Goal: Transaction & Acquisition: Purchase product/service

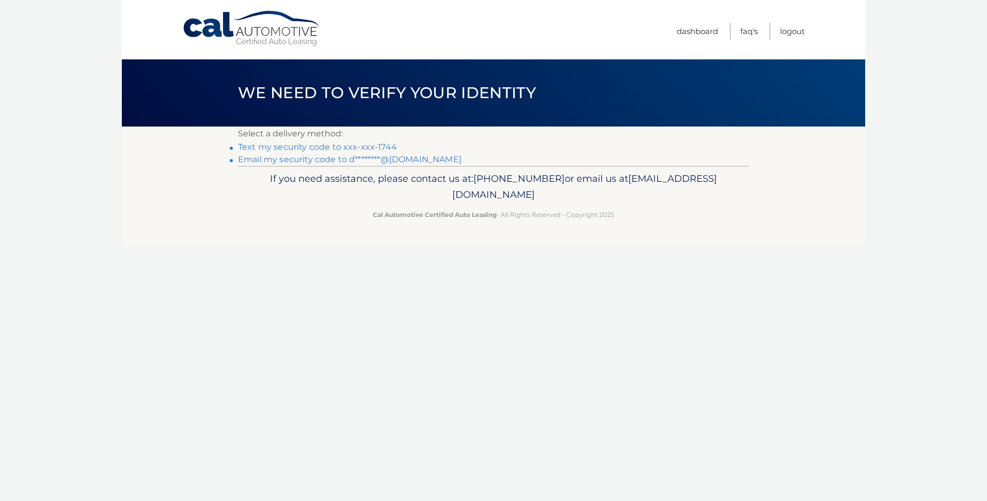
click at [313, 146] on link "Text my security code to xxx-xxx-1744" at bounding box center [317, 147] width 159 height 10
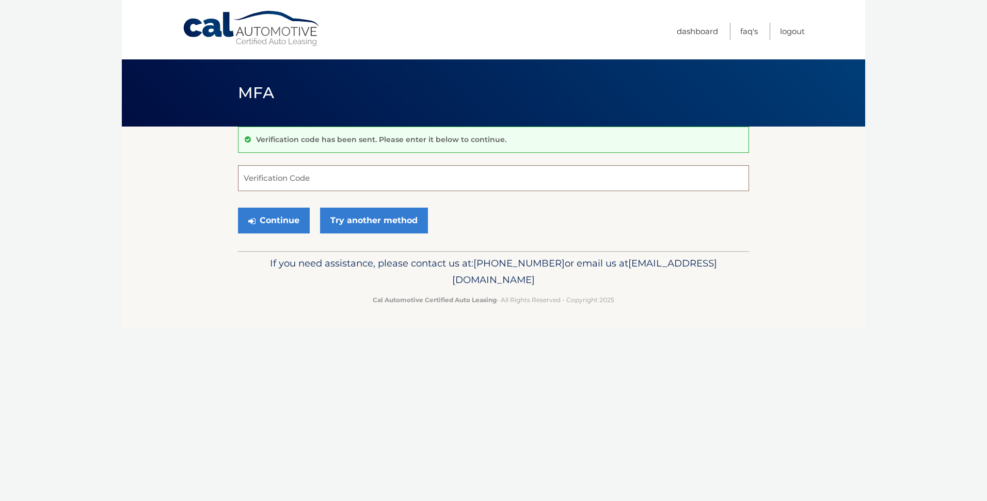
click at [297, 166] on input "Verification Code" at bounding box center [493, 178] width 511 height 26
type input "626349"
click at [268, 221] on button "Continue" at bounding box center [274, 221] width 72 height 26
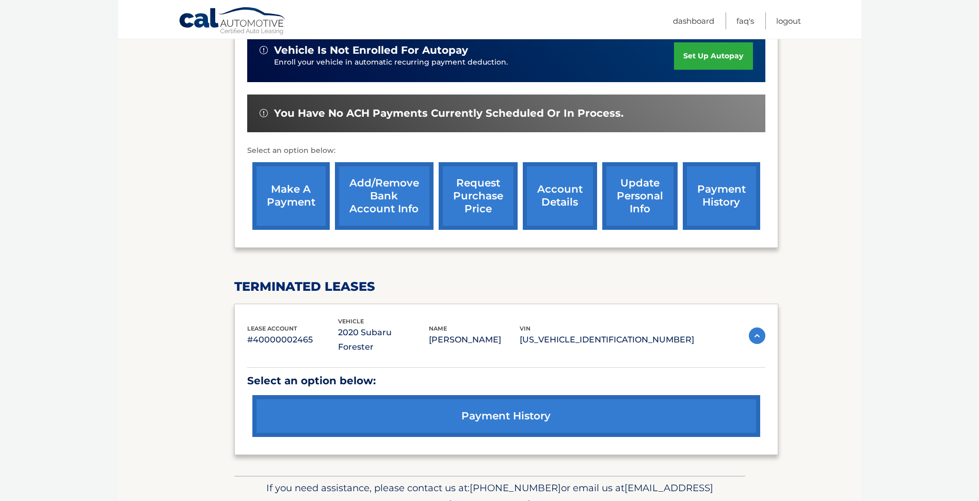
scroll to position [310, 0]
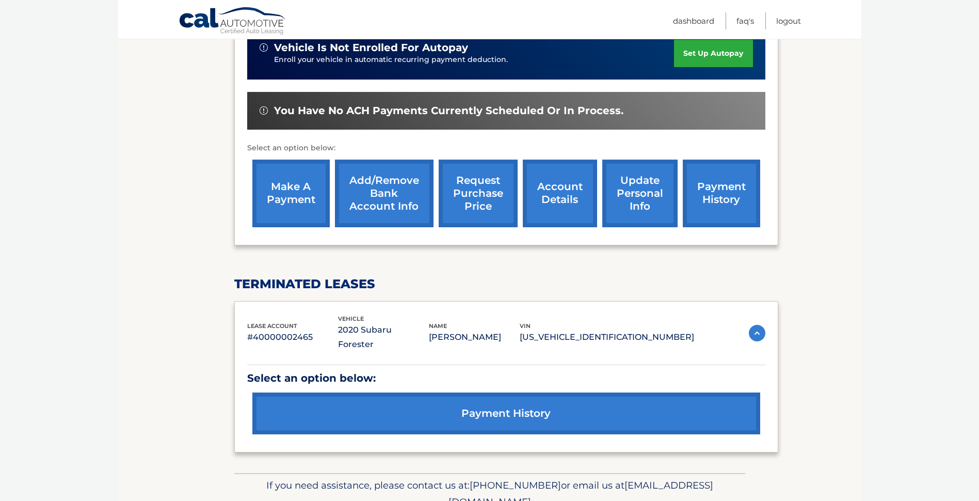
click at [289, 184] on link "make a payment" at bounding box center [290, 194] width 77 height 68
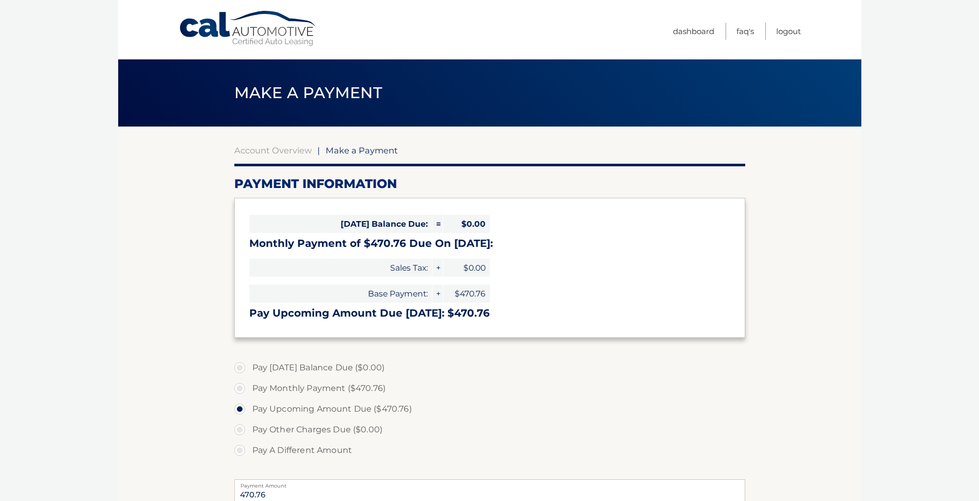
select select "YTczZTkxY2QtMDBjMi00ZTU2LTliNTYtNzk0Yjk1NTliNWFl"
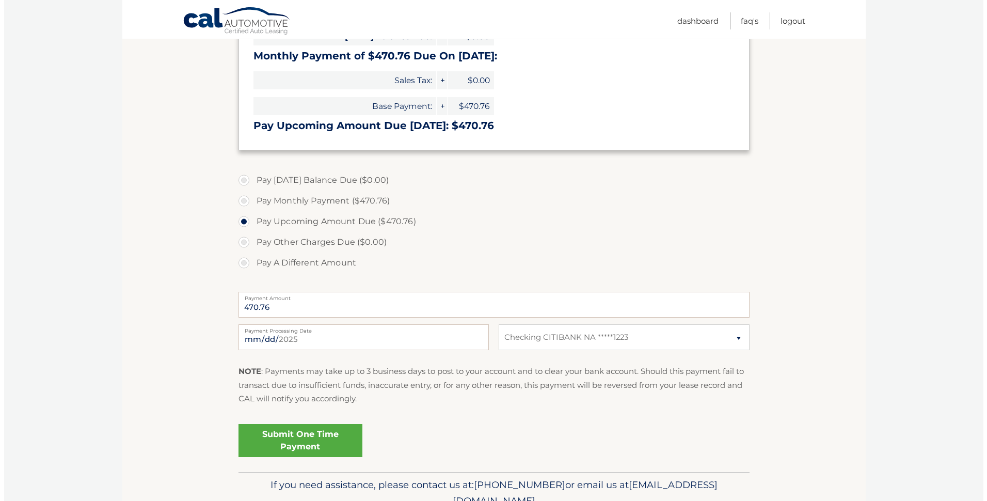
scroll to position [206, 0]
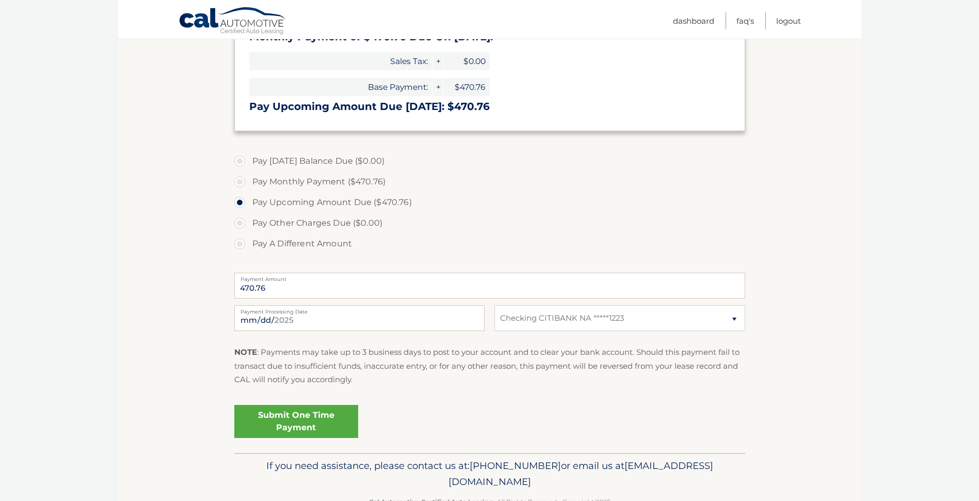
click at [290, 413] on link "Submit One Time Payment" at bounding box center [296, 421] width 124 height 33
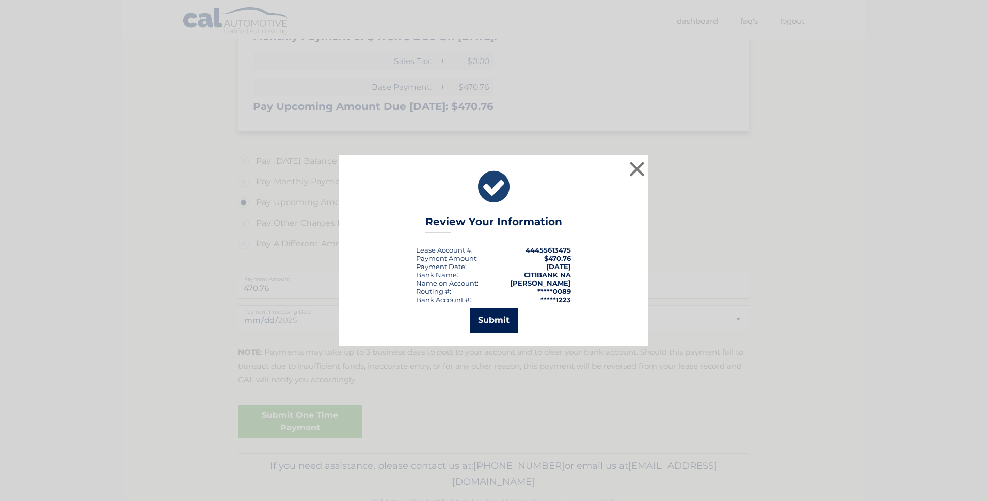
click at [494, 317] on button "Submit" at bounding box center [494, 320] width 48 height 25
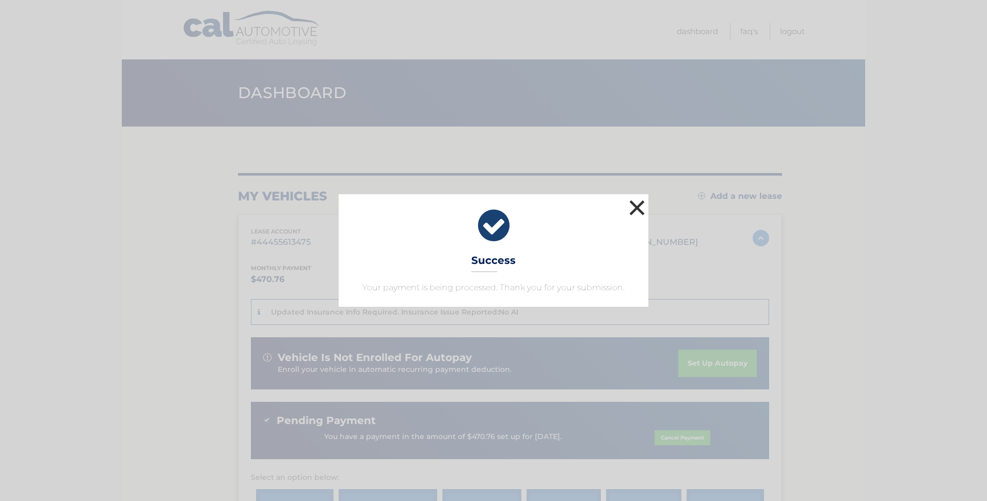
click at [633, 203] on button "×" at bounding box center [637, 207] width 21 height 21
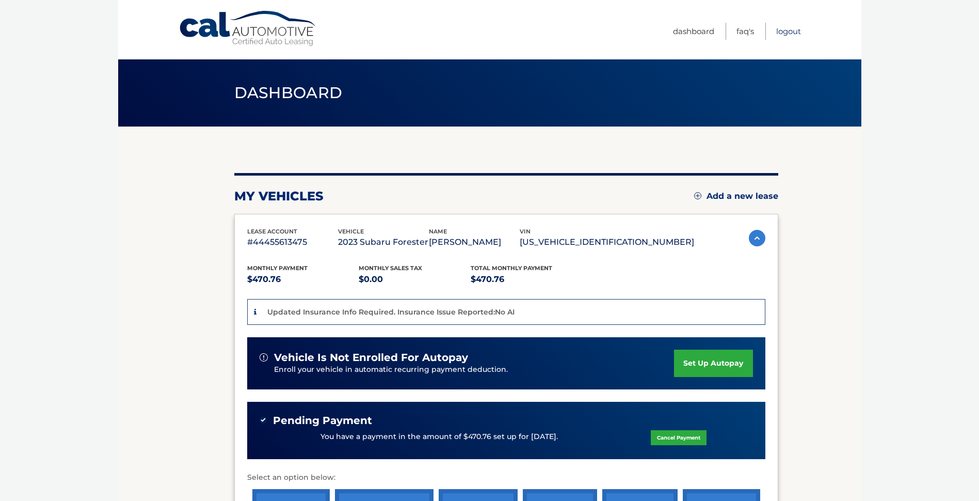
click at [786, 28] on link "Logout" at bounding box center [788, 31] width 25 height 17
